Goal: Obtain resource: Download file/media

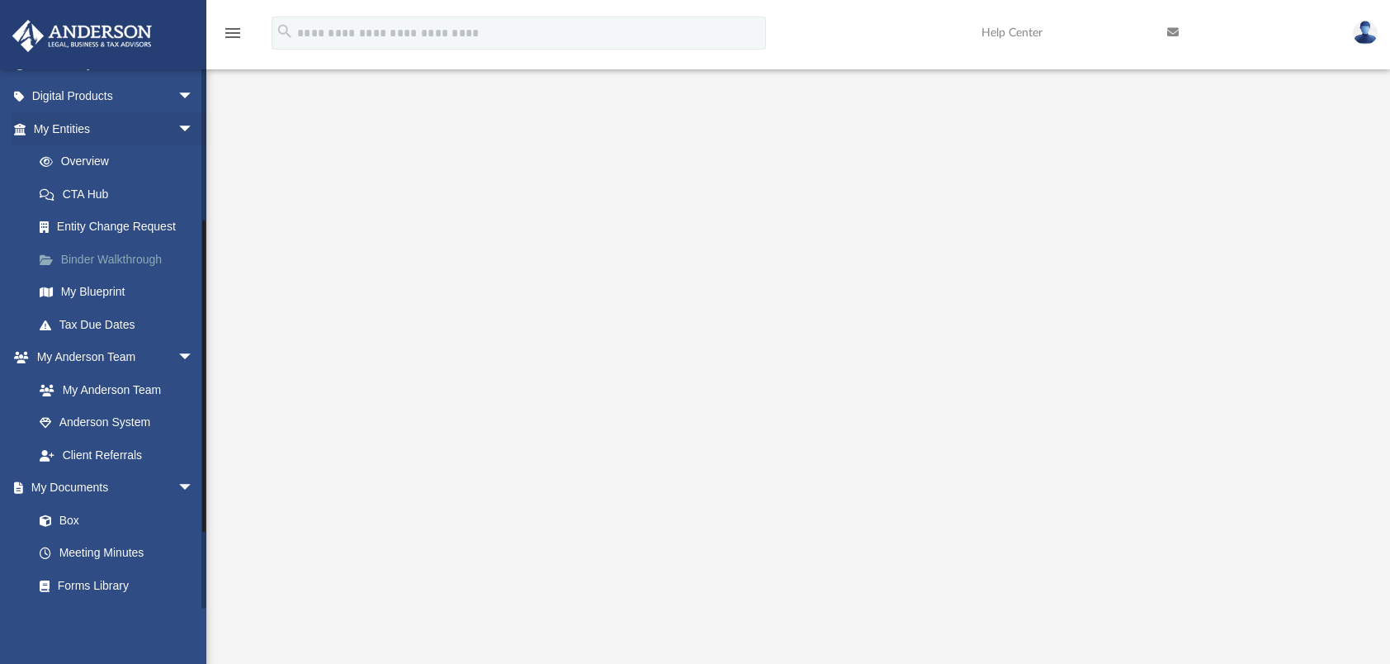
scroll to position [381, 0]
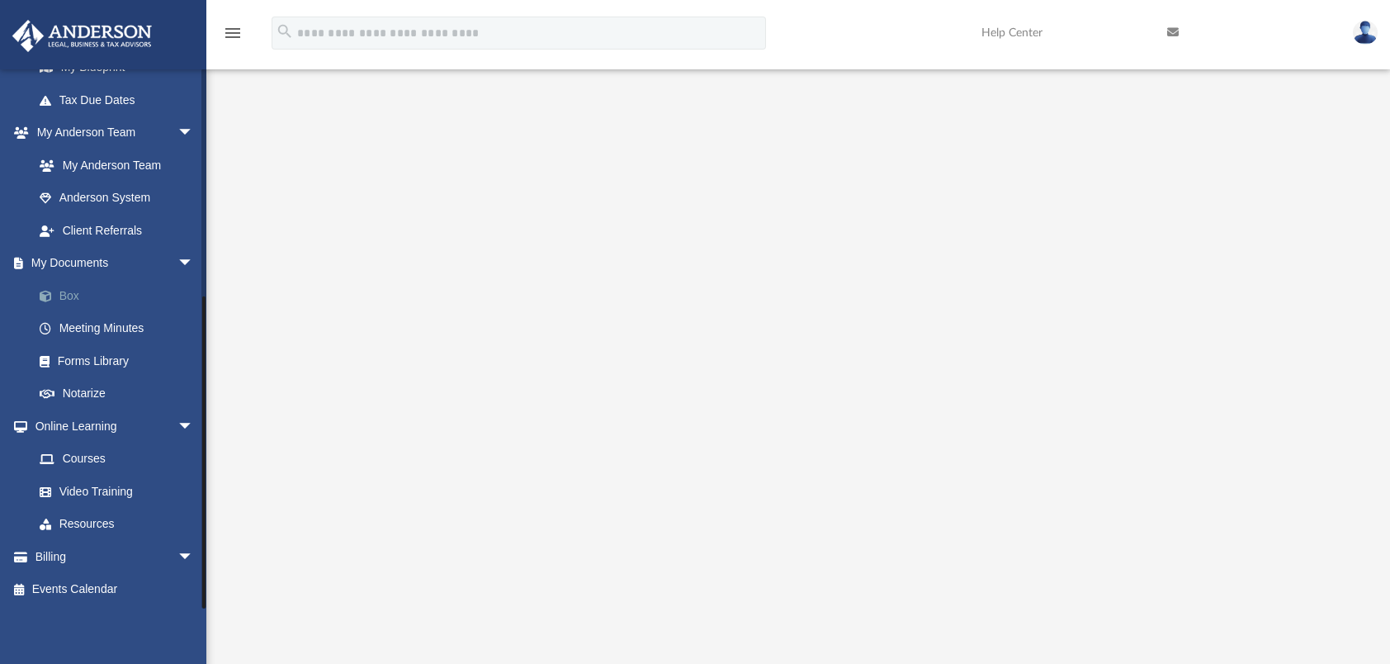
click at [70, 294] on link "Box" at bounding box center [121, 295] width 196 height 33
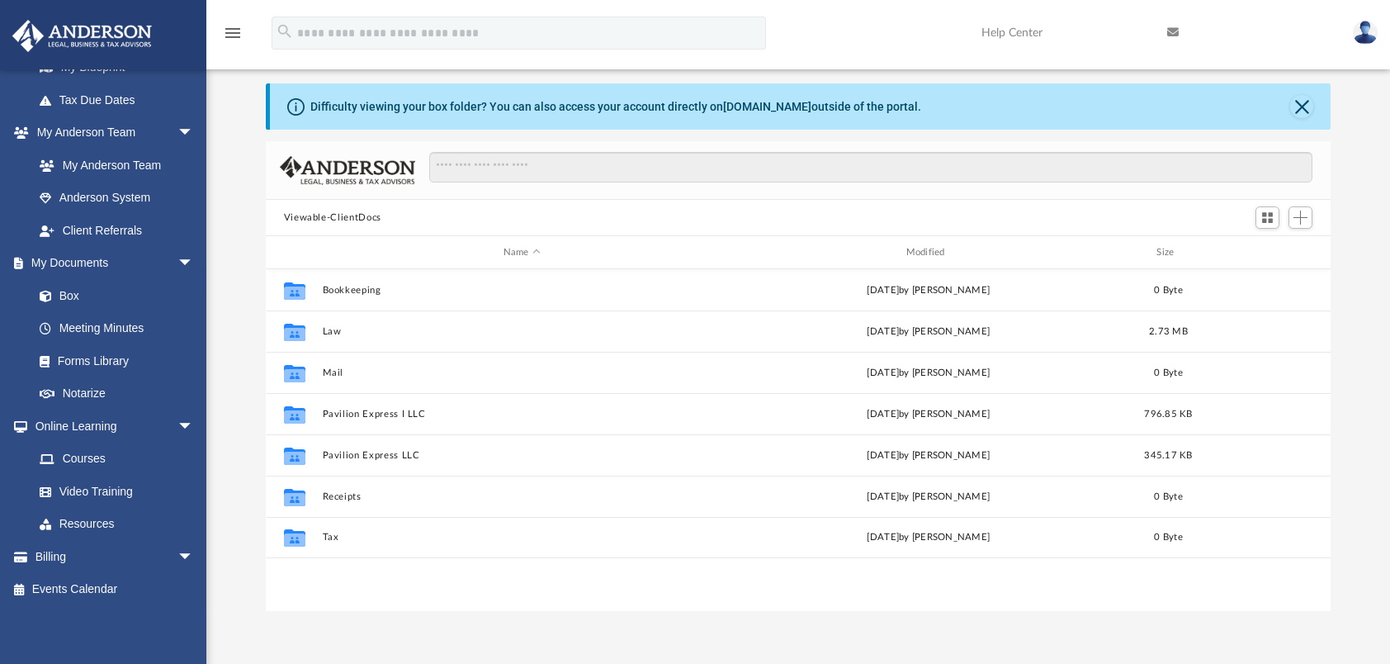
scroll to position [362, 1052]
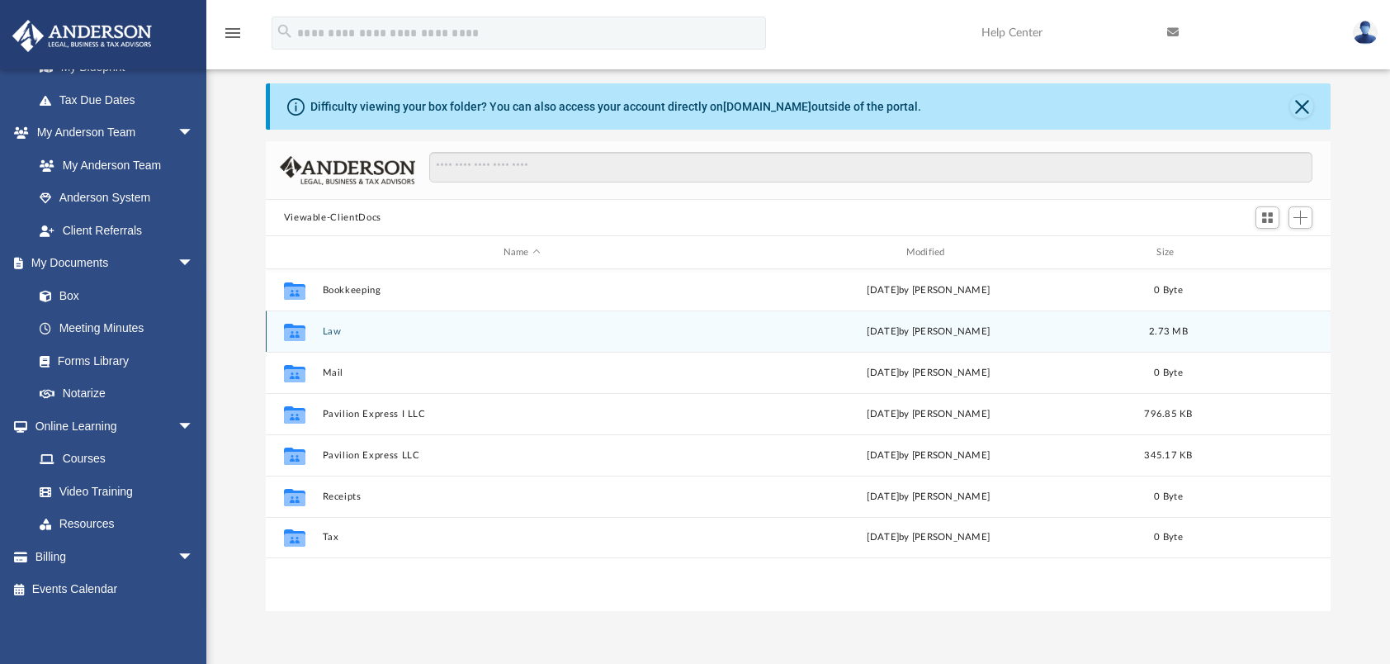
click at [935, 329] on div "[DATE] by [PERSON_NAME]" at bounding box center [928, 331] width 399 height 15
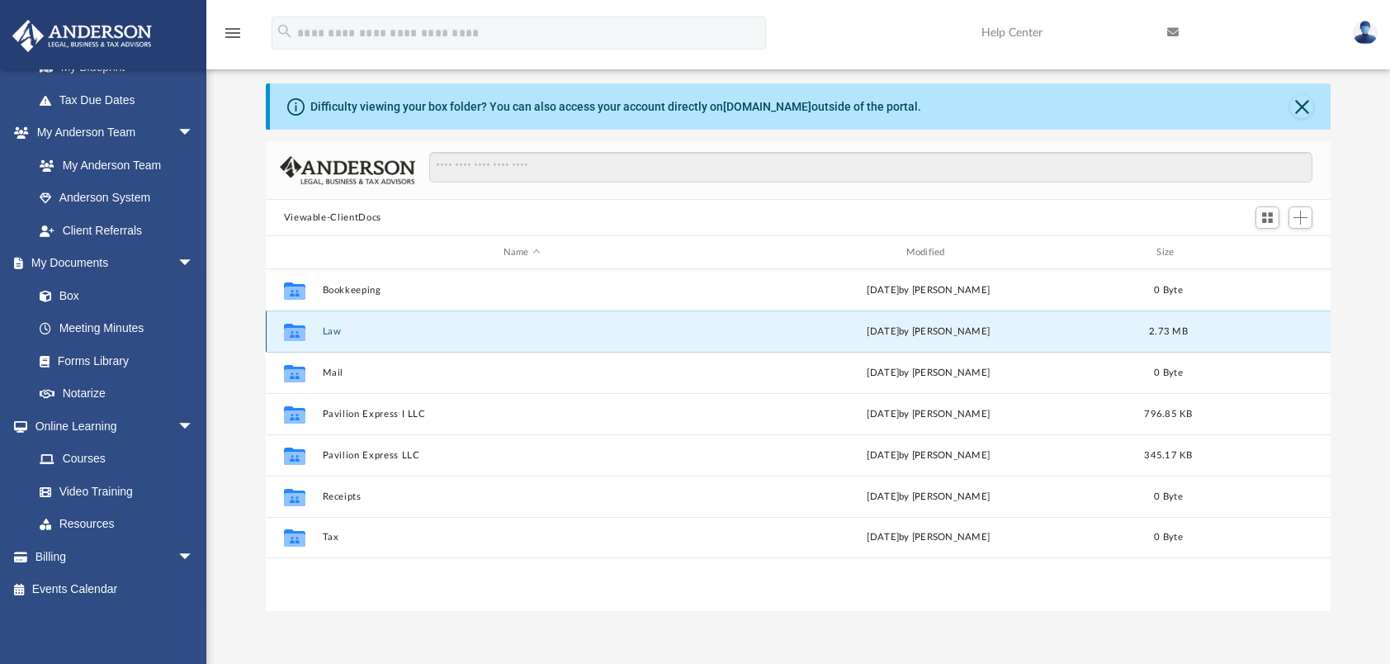
click at [935, 329] on div "[DATE] by [PERSON_NAME]" at bounding box center [928, 331] width 399 height 15
drag, startPoint x: 935, startPoint y: 329, endPoint x: 813, endPoint y: 329, distance: 122.2
click at [813, 329] on div "[DATE] by [PERSON_NAME]" at bounding box center [928, 331] width 399 height 15
click at [814, 319] on div "Collaborated Folder Law [DATE] by [PERSON_NAME] 2.73 MB" at bounding box center [799, 330] width 1066 height 41
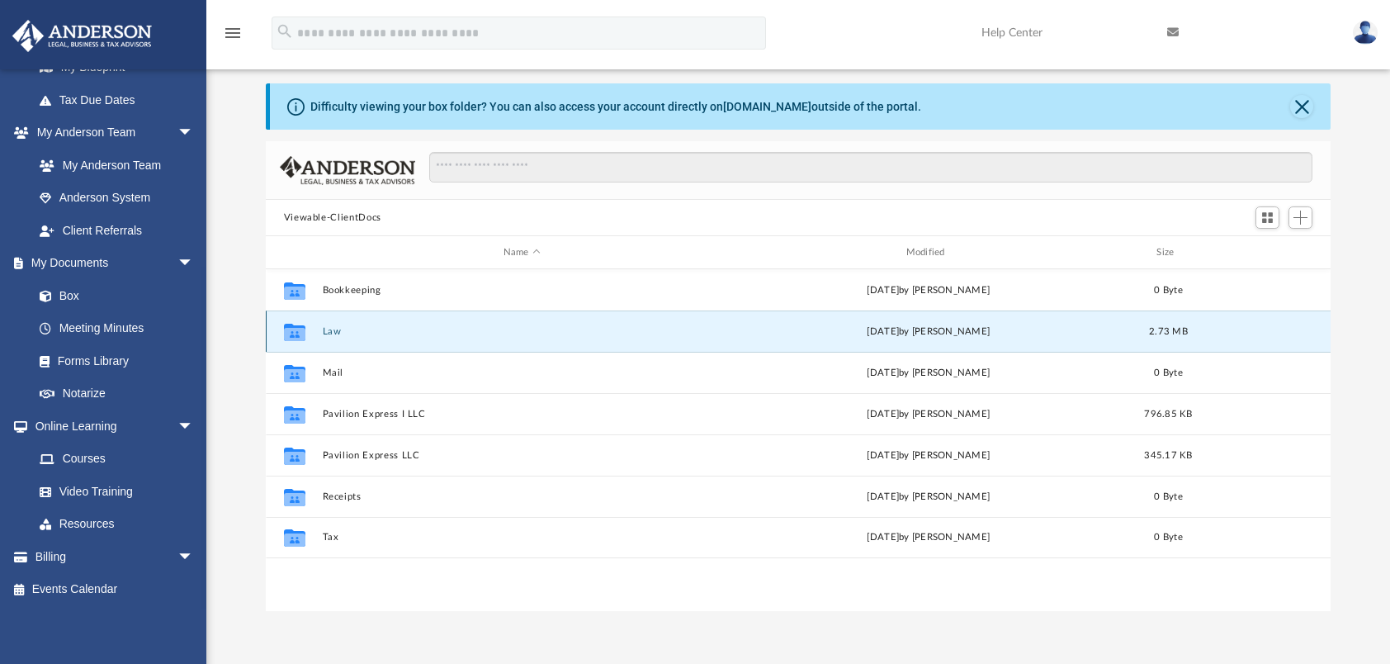
click at [296, 326] on icon "grid" at bounding box center [293, 331] width 21 height 17
click at [294, 337] on icon "grid" at bounding box center [293, 333] width 21 height 13
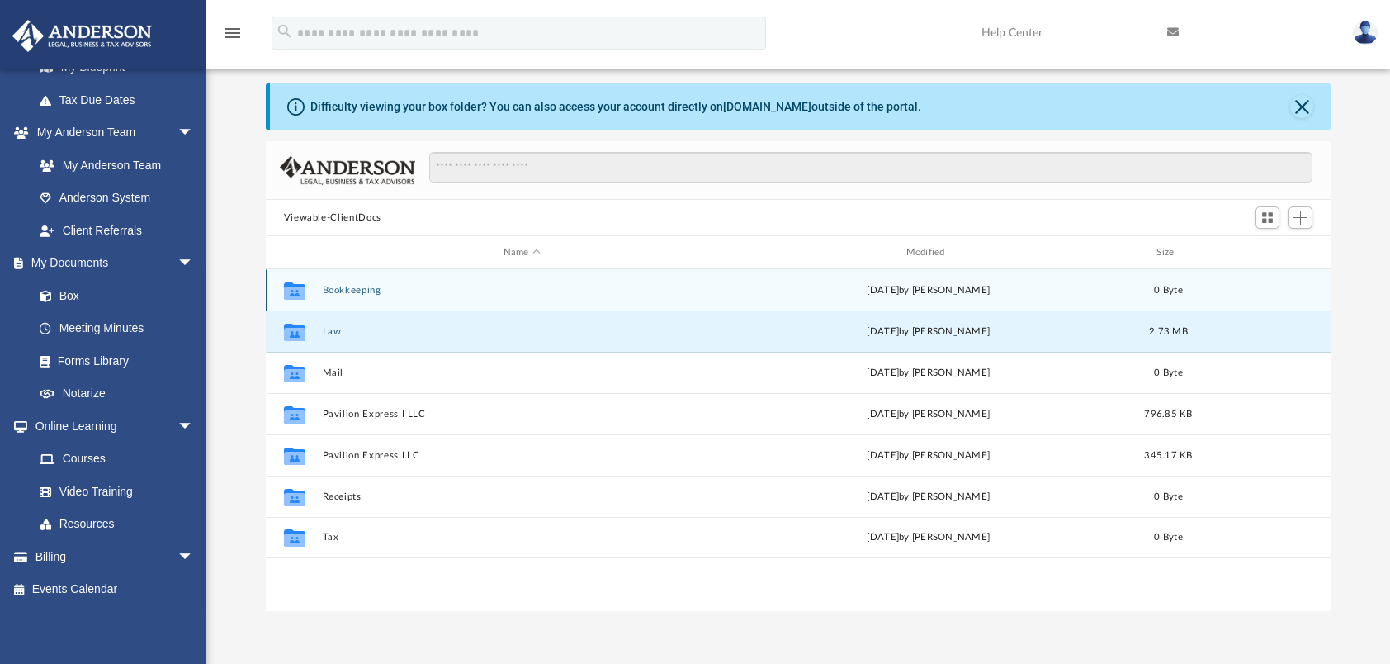
click at [291, 282] on icon "grid" at bounding box center [293, 289] width 21 height 17
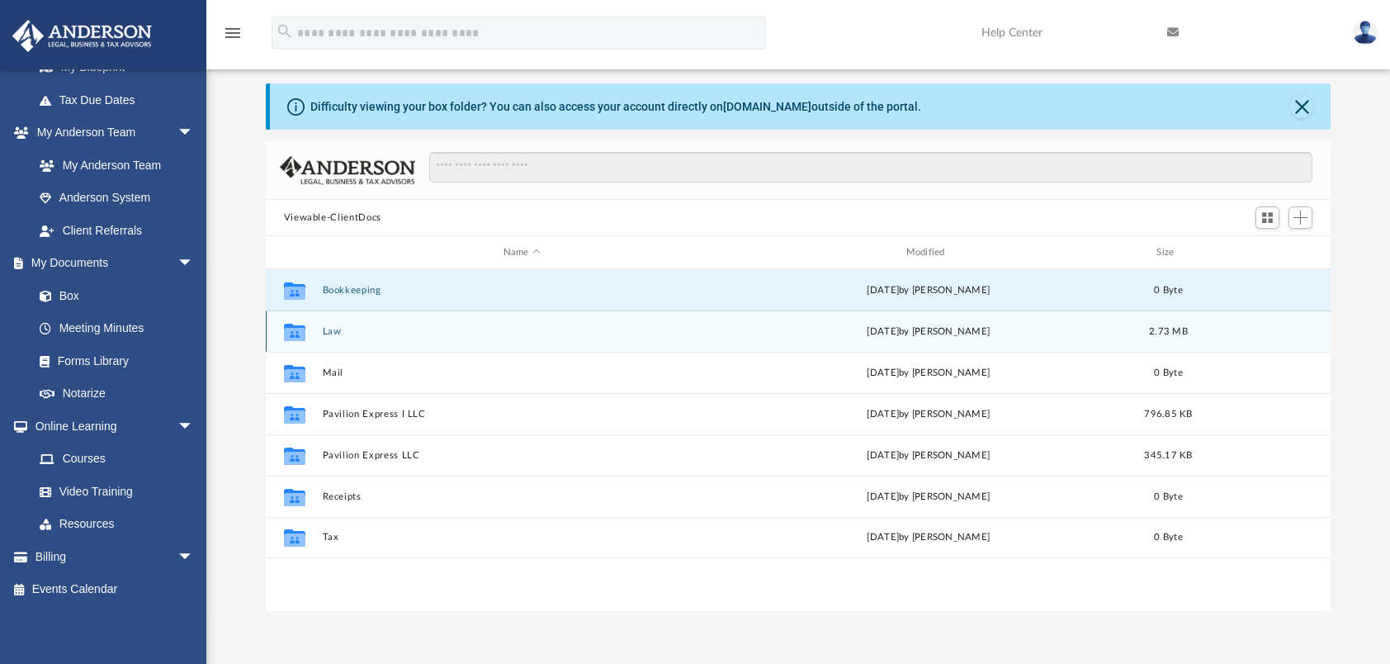
click at [293, 332] on icon "grid" at bounding box center [293, 333] width 21 height 13
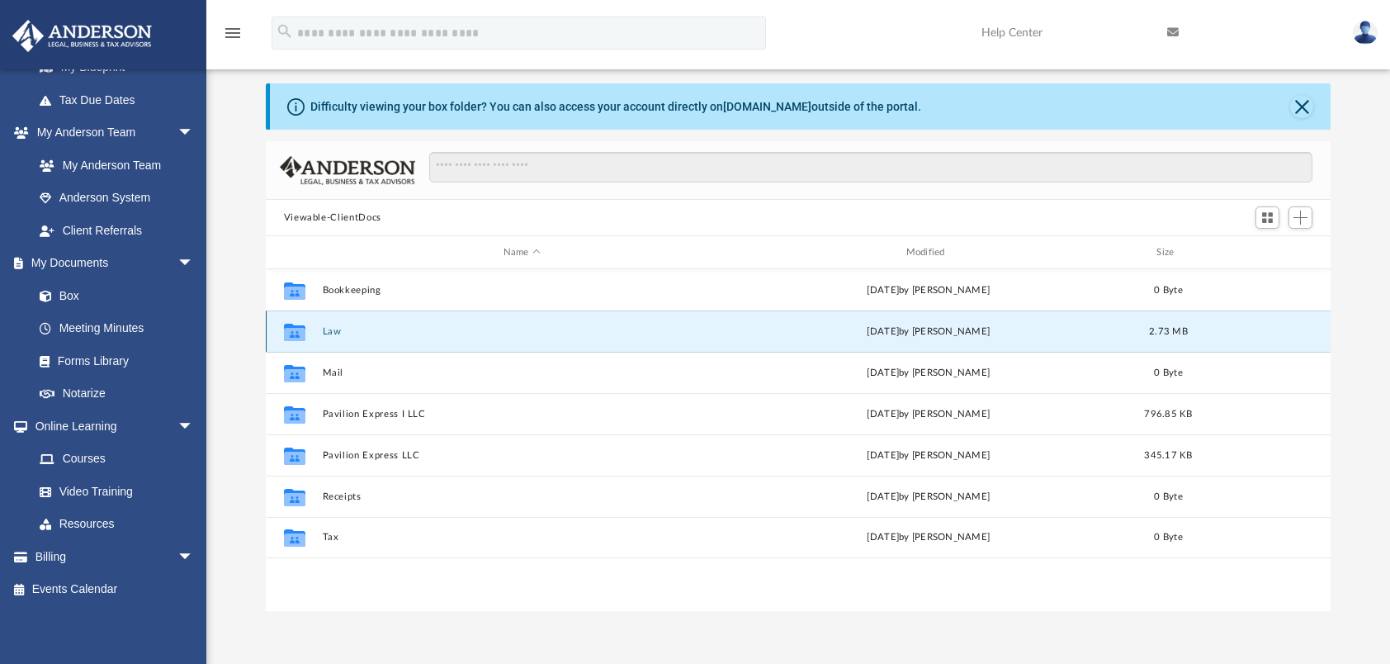
click at [293, 332] on icon "grid" at bounding box center [293, 333] width 21 height 13
click at [293, 332] on g "grid" at bounding box center [293, 331] width 21 height 17
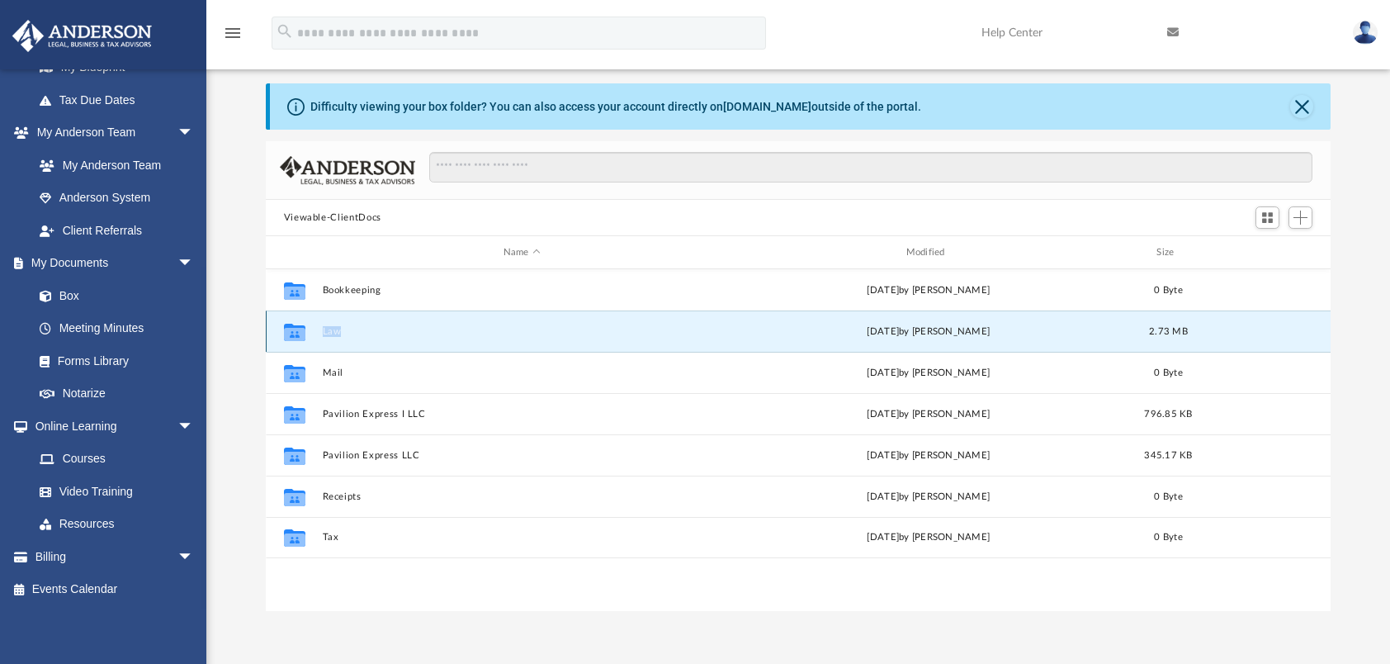
click at [293, 332] on g "grid" at bounding box center [293, 331] width 21 height 17
drag, startPoint x: 293, startPoint y: 332, endPoint x: 382, endPoint y: 332, distance: 89.1
click at [382, 332] on button "Law" at bounding box center [521, 331] width 399 height 11
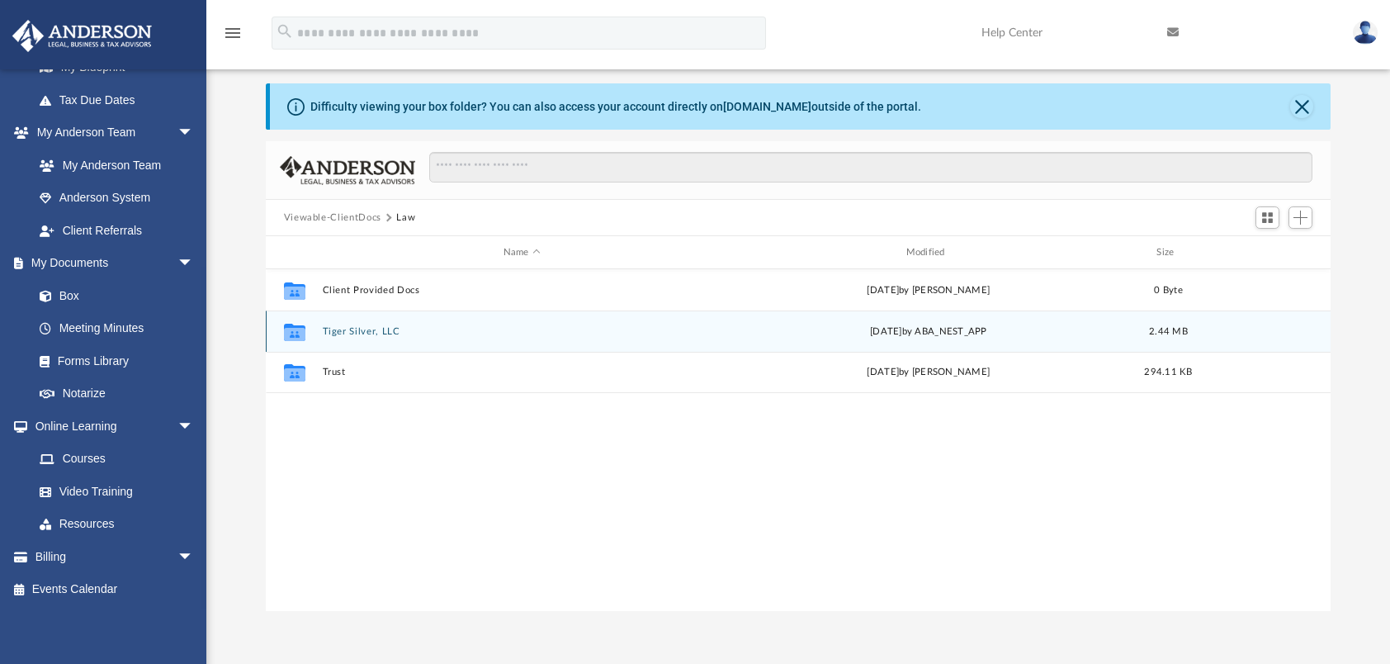
click at [288, 334] on icon "grid" at bounding box center [293, 333] width 21 height 13
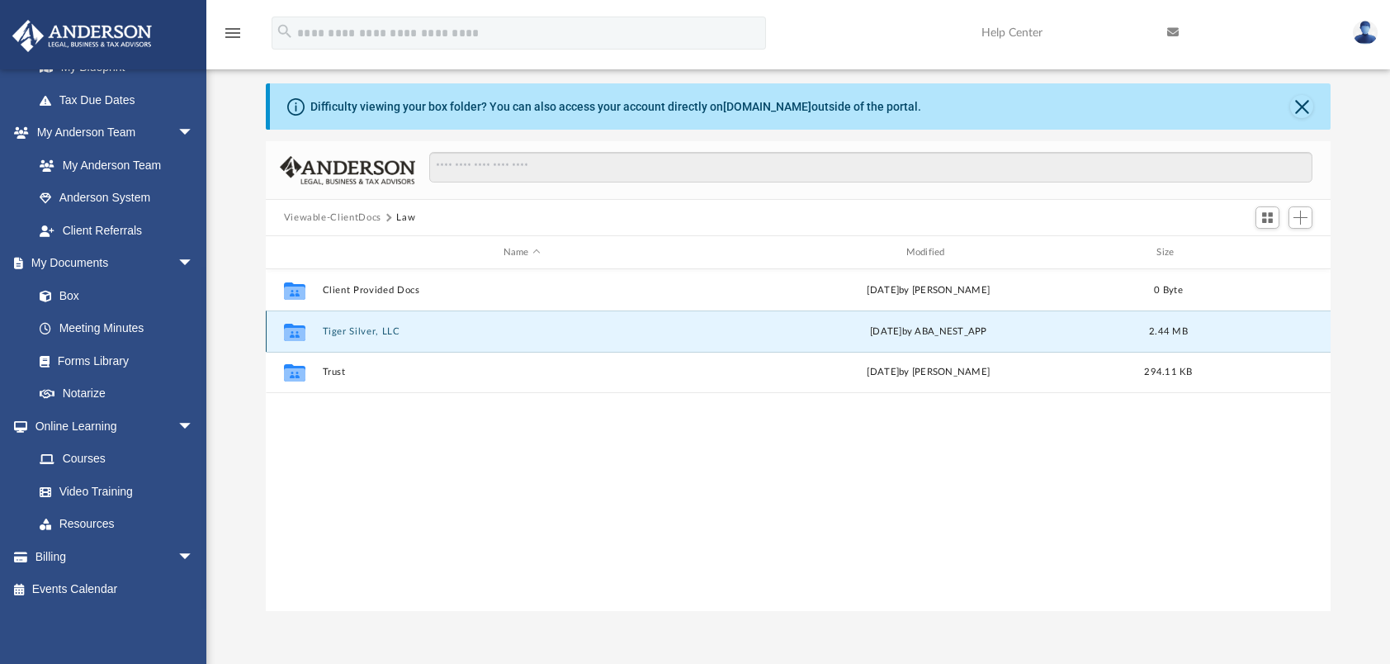
click at [348, 328] on button "Tiger Silver, LLC" at bounding box center [521, 331] width 399 height 11
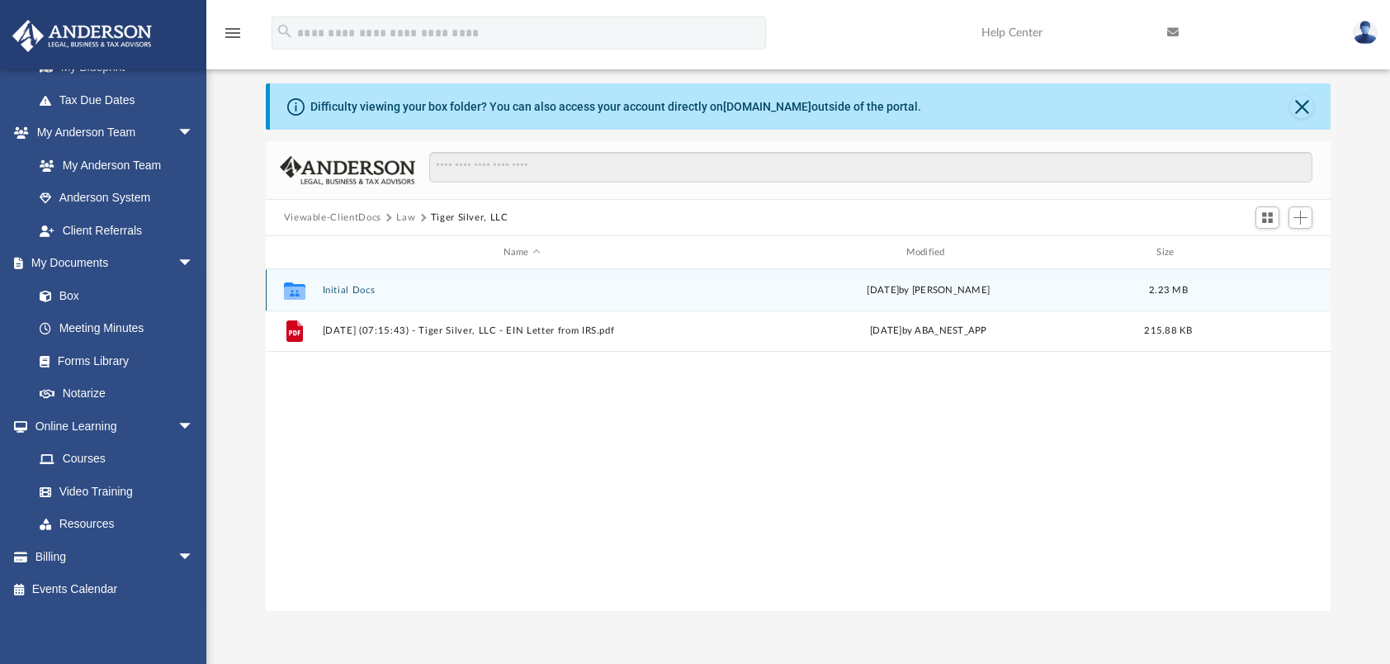
click at [723, 291] on div "Collaborated Folder Initial Docs [DATE] by [PERSON_NAME] 2.23 MB" at bounding box center [799, 289] width 1066 height 41
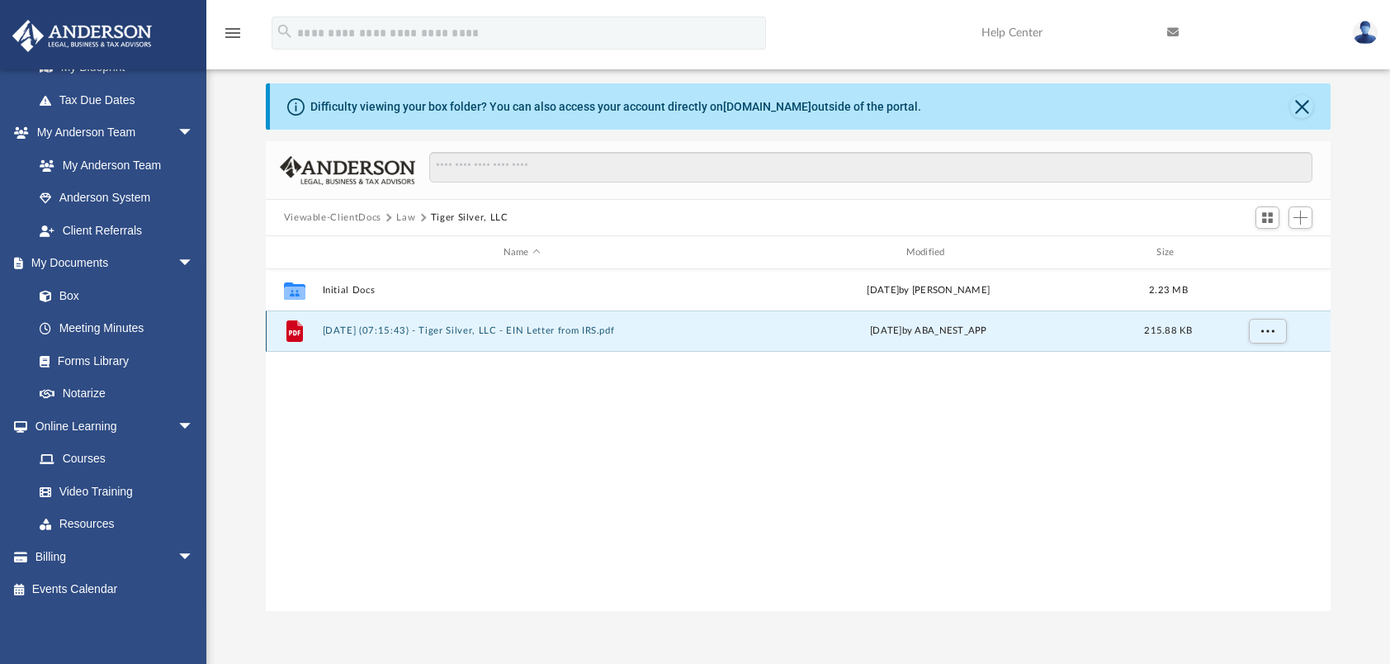
click at [547, 332] on button "[DATE] (07:15:43) - Tiger Silver, LLC - EIN Letter from IRS.pdf" at bounding box center [521, 330] width 399 height 11
